Goal: Information Seeking & Learning: Learn about a topic

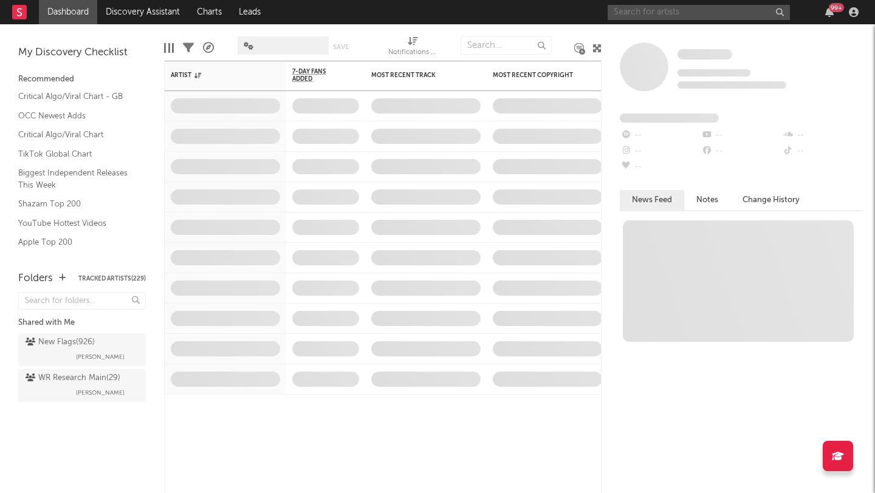
click at [636, 15] on input "text" at bounding box center [698, 12] width 182 height 15
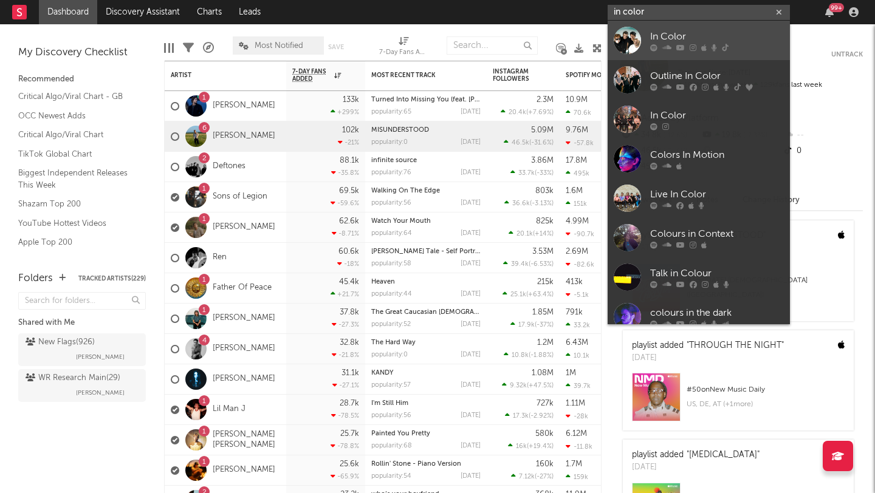
type input "in color"
click at [672, 39] on div "In Color" at bounding box center [717, 36] width 134 height 15
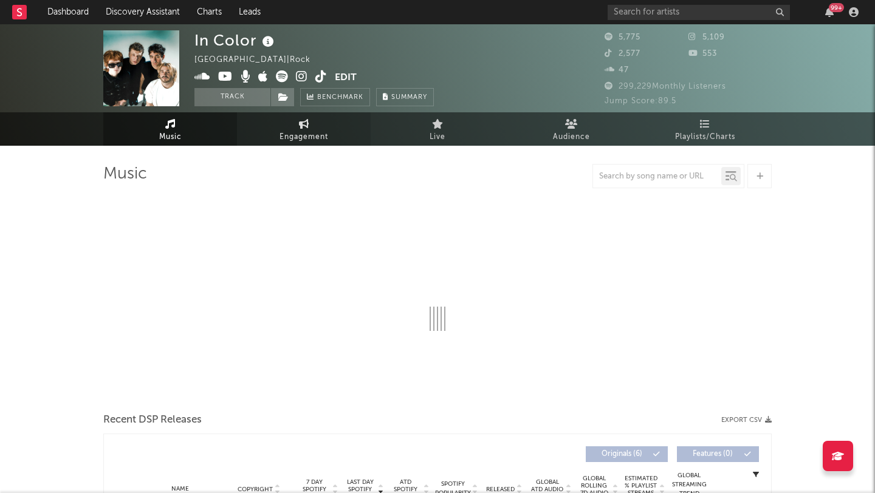
select select "6m"
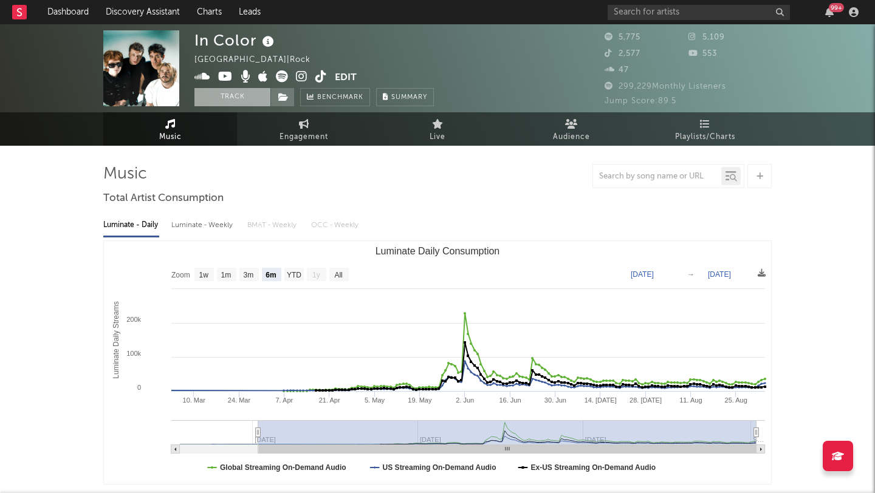
click at [220, 95] on button "Track" at bounding box center [232, 97] width 76 height 18
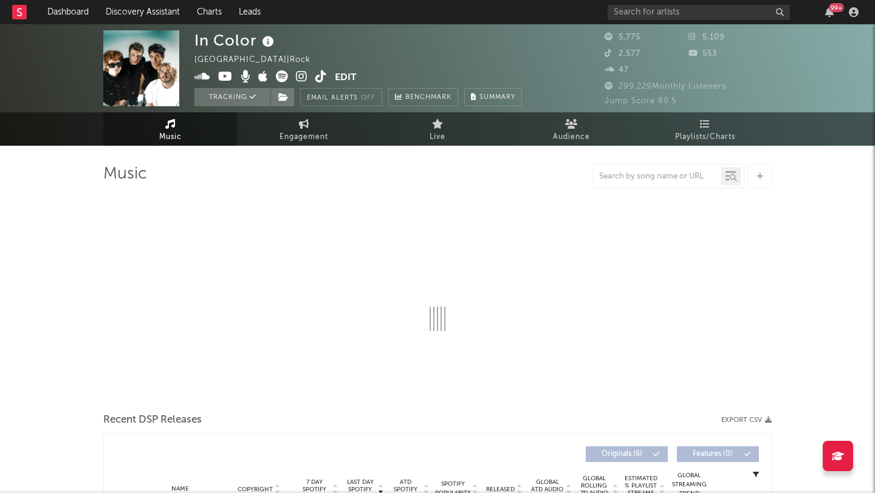
select select "6m"
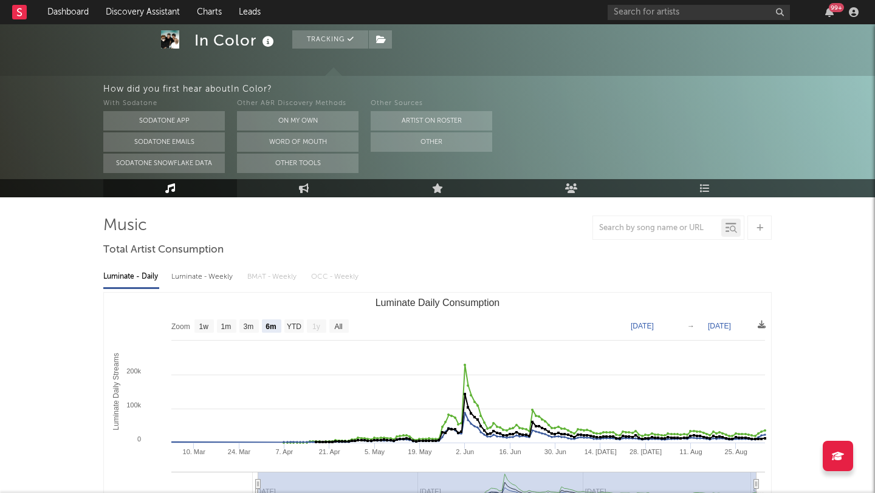
scroll to position [66, 0]
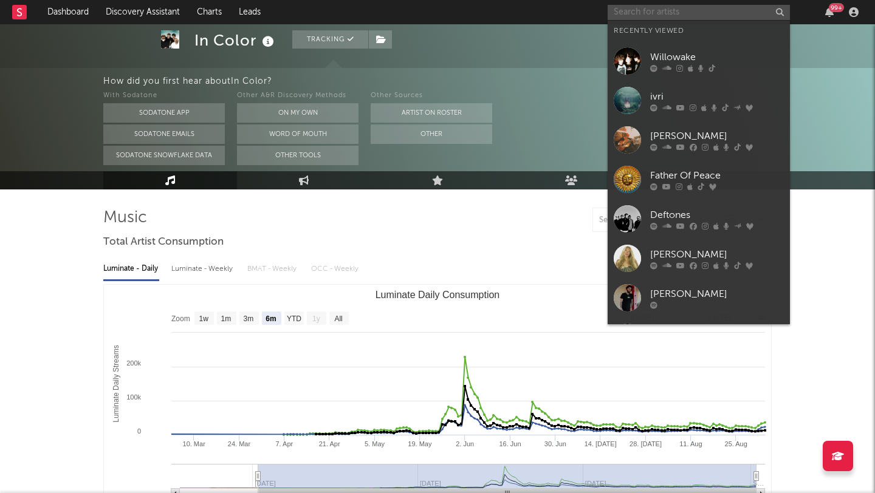
click at [631, 10] on input "text" at bounding box center [698, 12] width 182 height 15
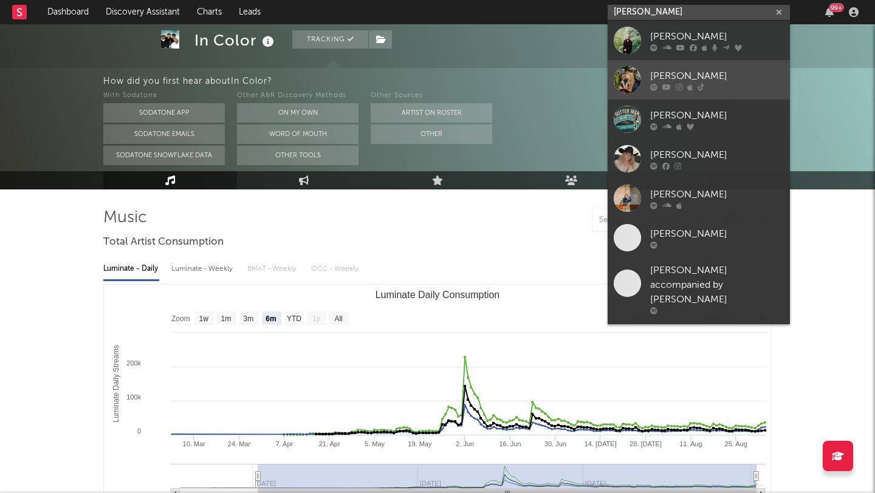
type input "[PERSON_NAME]"
click at [689, 75] on div "[PERSON_NAME]" at bounding box center [717, 76] width 134 height 15
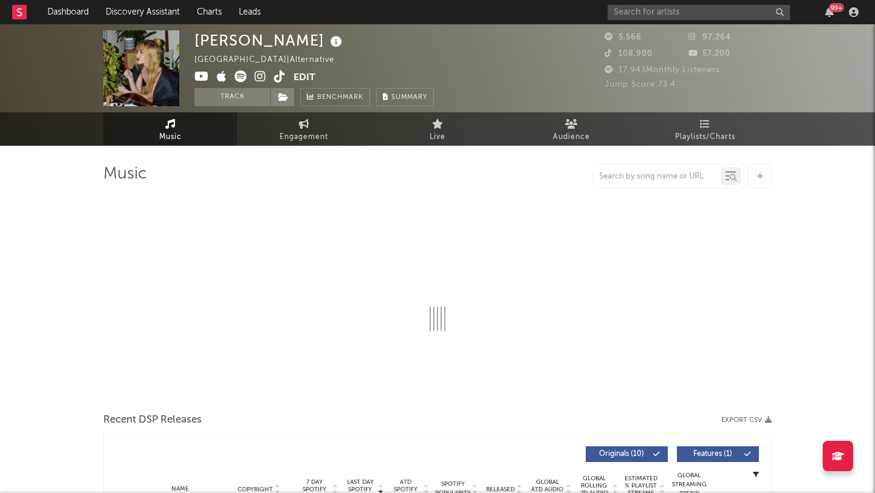
select select "1w"
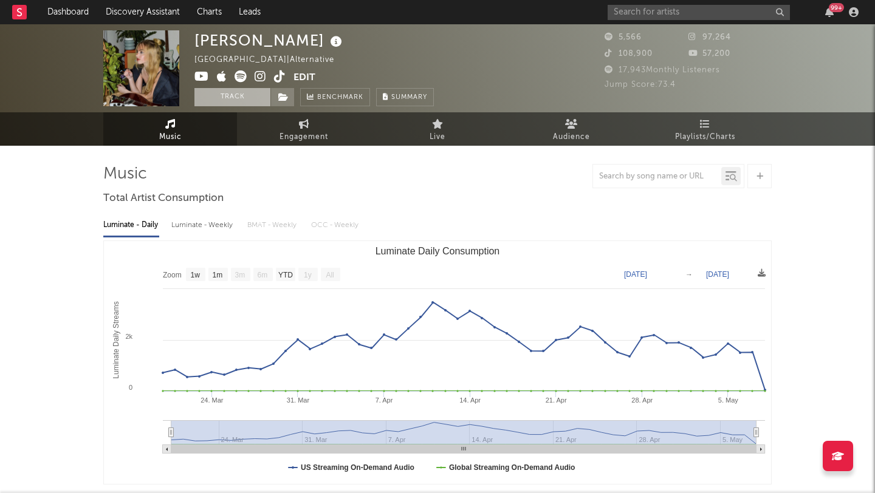
click at [228, 96] on button "Track" at bounding box center [232, 97] width 76 height 18
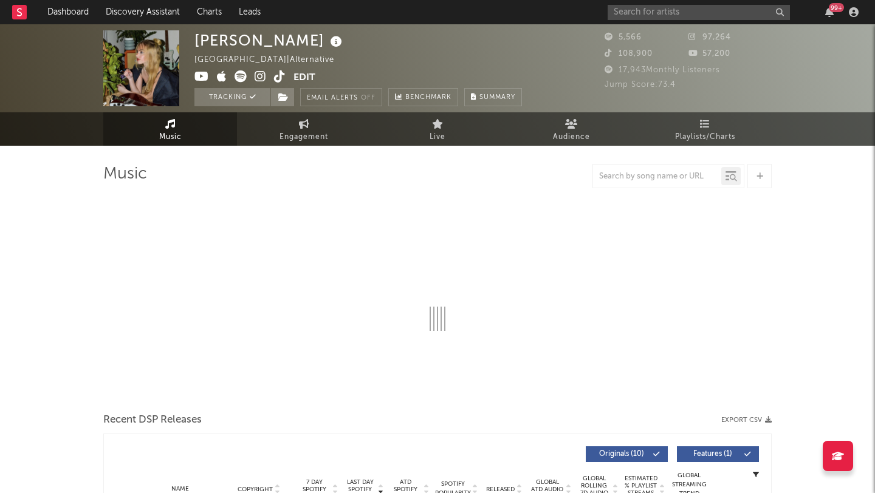
select select "1w"
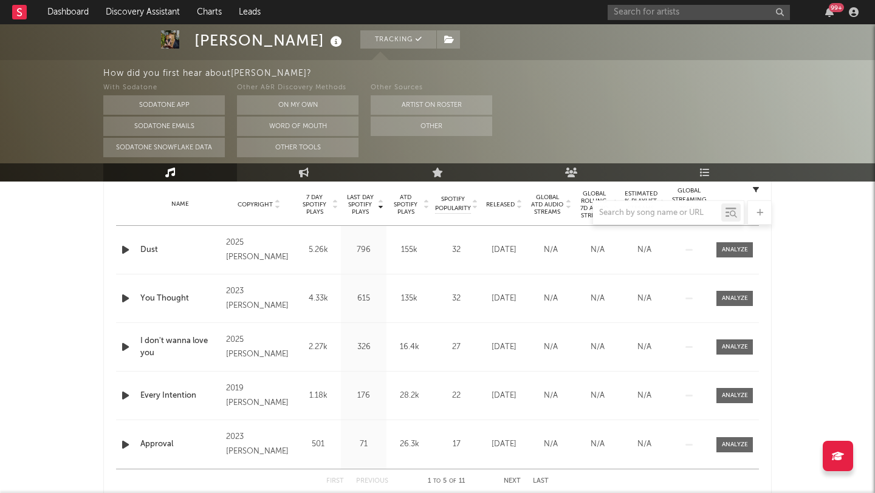
scroll to position [490, 0]
